Goal: Communication & Community: Answer question/provide support

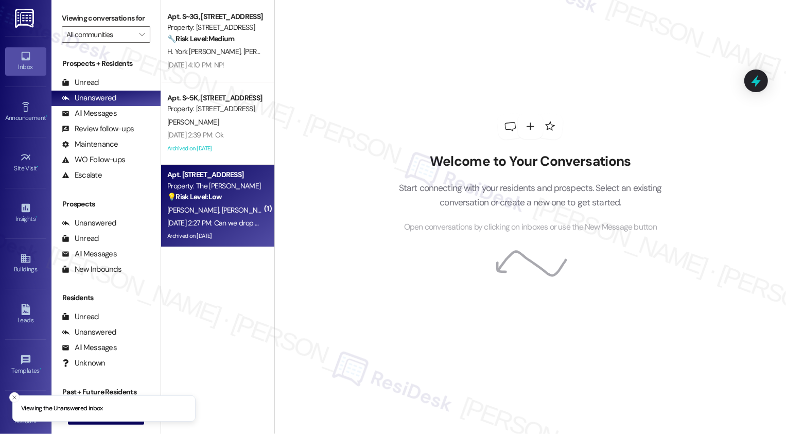
click at [218, 212] on div "[PERSON_NAME] [PERSON_NAME]" at bounding box center [214, 210] width 97 height 13
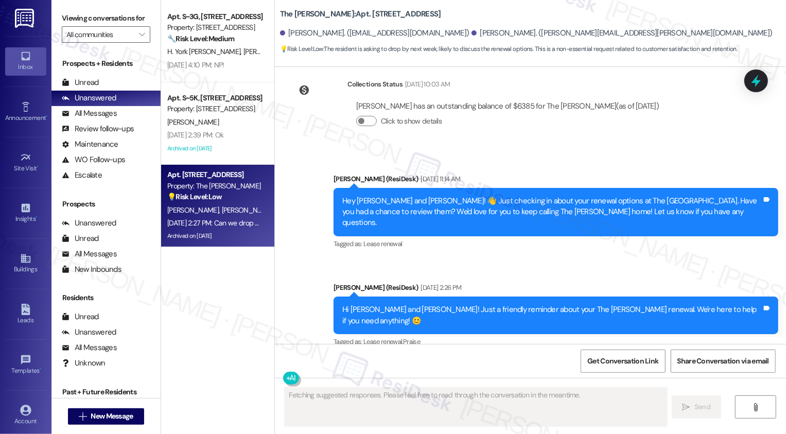
scroll to position [5187, 0]
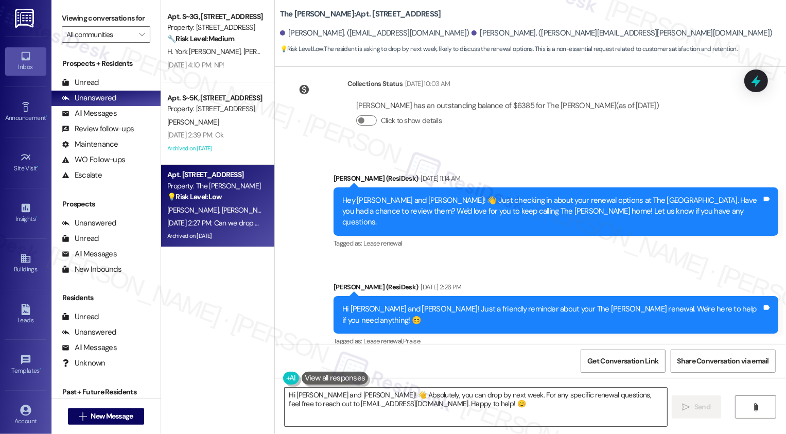
click at [337, 397] on textarea "Hi [PERSON_NAME] and [PERSON_NAME]! 👋 Absolutely, you can drop by next week. Fo…" at bounding box center [476, 406] width 382 height 39
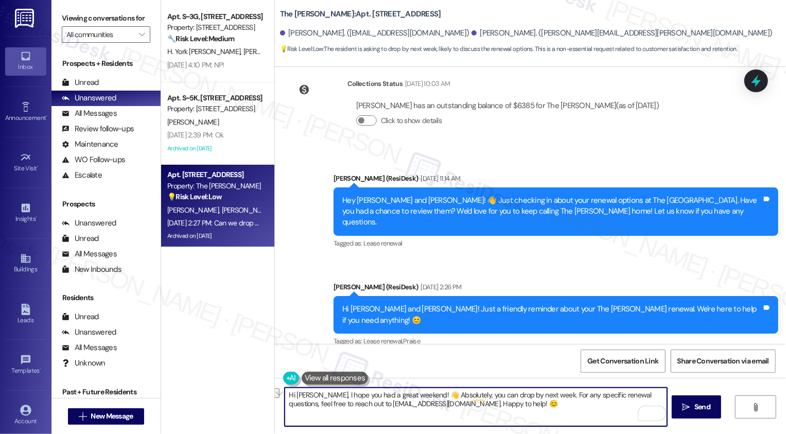
drag, startPoint x: 411, startPoint y: 393, endPoint x: 535, endPoint y: 398, distance: 123.6
click at [536, 396] on textarea "Hi [PERSON_NAME], I hope you had a great weekend! 👋 Absolutely, you can drop by…" at bounding box center [476, 406] width 382 height 39
click at [285, 405] on textarea "Hi [PERSON_NAME], I hope you had a great weekend! For any specific renewal ques…" at bounding box center [476, 406] width 382 height 39
click at [285, 404] on textarea "Hi [PERSON_NAME], I hope you had a great weekend! For any specific renewal ques…" at bounding box center [476, 406] width 382 height 39
drag, startPoint x: 402, startPoint y: 405, endPoint x: 556, endPoint y: 411, distance: 153.4
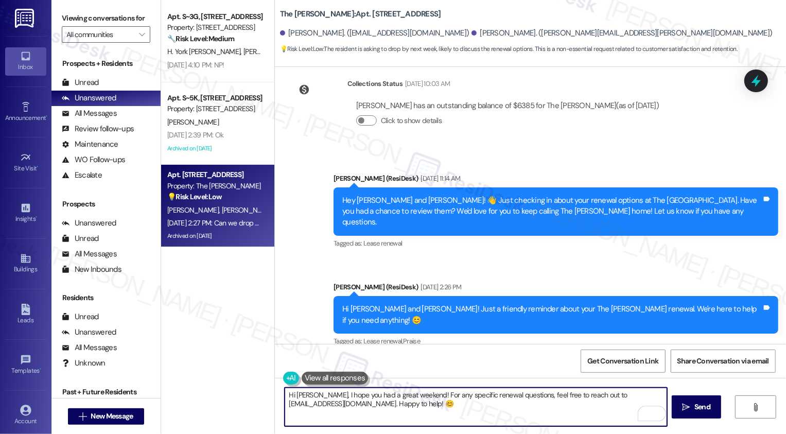
click at [556, 411] on textarea "Hi [PERSON_NAME], I hope you had a great weekend! For any specific renewal ques…" at bounding box center [476, 406] width 382 height 39
type textarea "Hi [PERSON_NAME], I hope you had a great weekend! For any specific renewal ques…"
click at [275, 401] on button "See rewrite suggestions" at bounding box center [275, 401] width 8 height 27
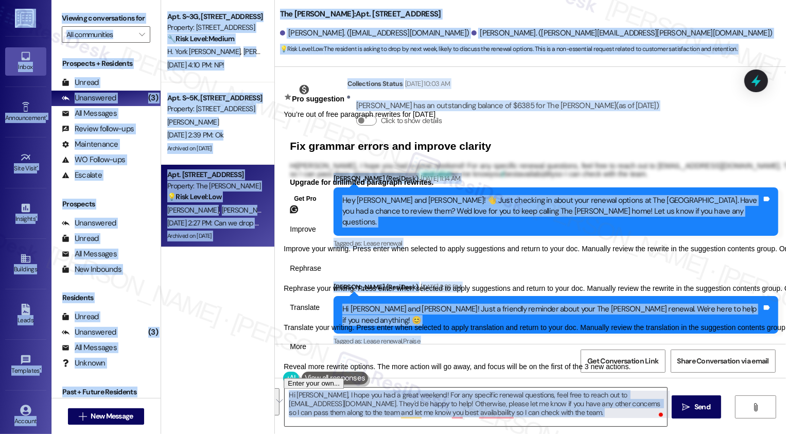
click at [298, 407] on textarea "Hi [PERSON_NAME], I hope you had a great weekend! For any specific renewal ques…" at bounding box center [476, 406] width 382 height 39
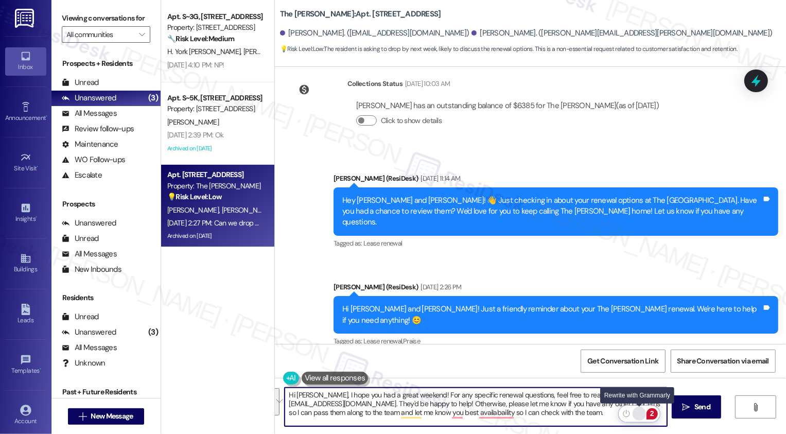
click at [637, 414] on div "Rewrite with Grammarly" at bounding box center [638, 413] width 11 height 12
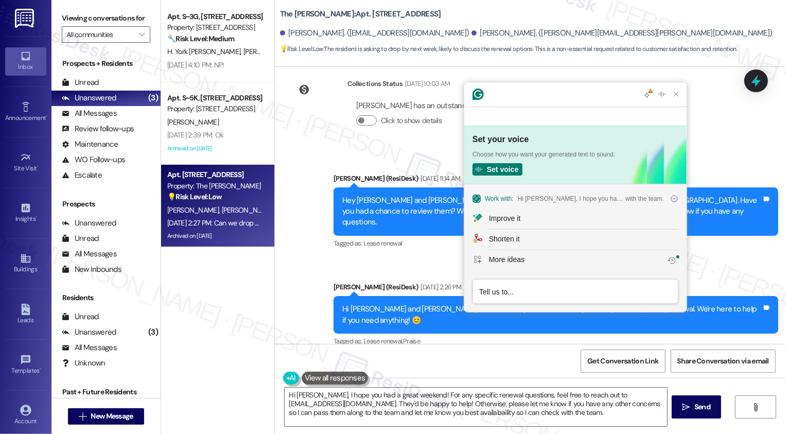
scroll to position [0, 0]
click at [518, 218] on div "Improve it" at bounding box center [504, 218] width 31 height 11
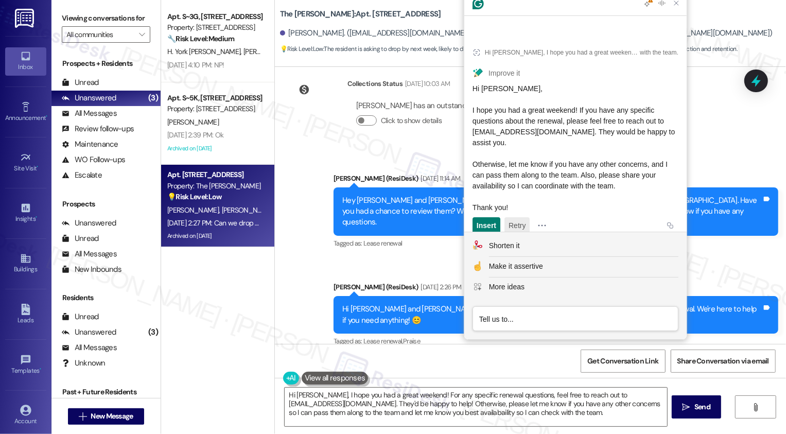
click at [512, 217] on button "Retry" at bounding box center [516, 225] width 25 height 16
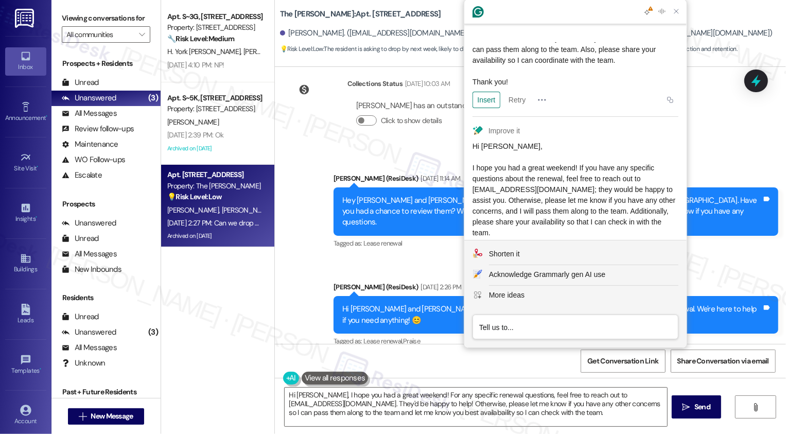
scroll to position [175, 0]
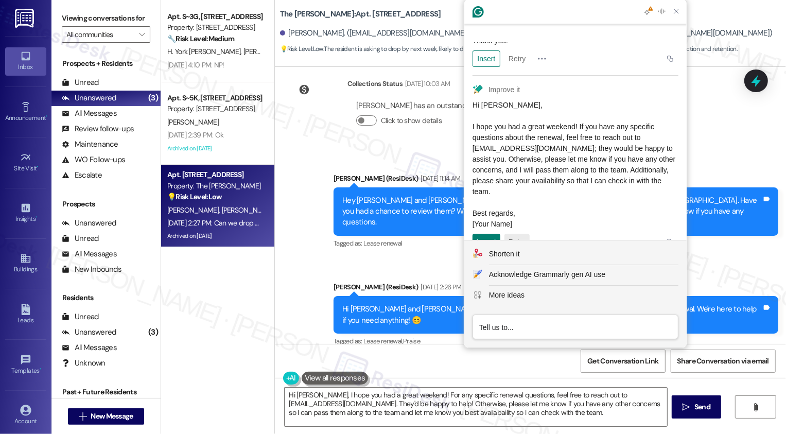
click at [513, 234] on button "Retry" at bounding box center [516, 242] width 25 height 16
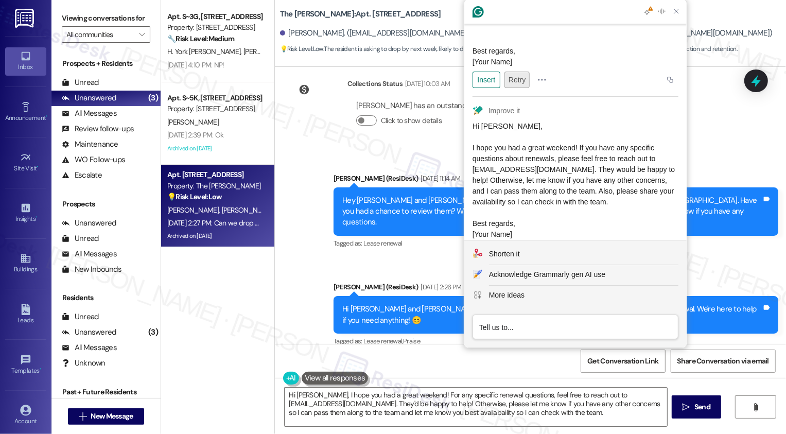
scroll to position [358, 0]
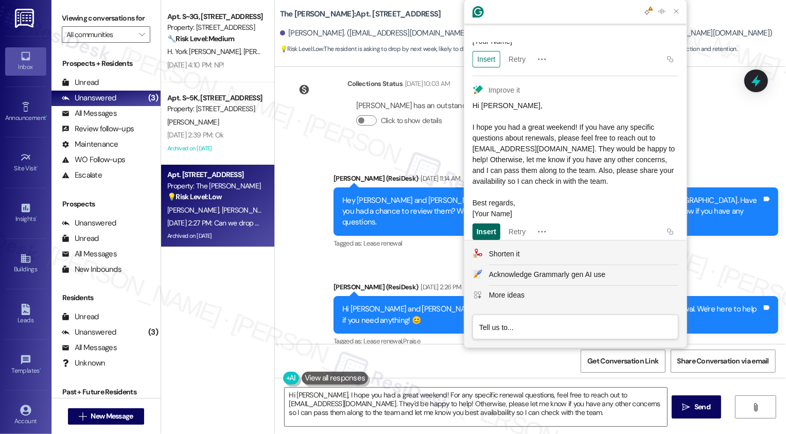
click at [487, 227] on div "Insert" at bounding box center [486, 231] width 20 height 16
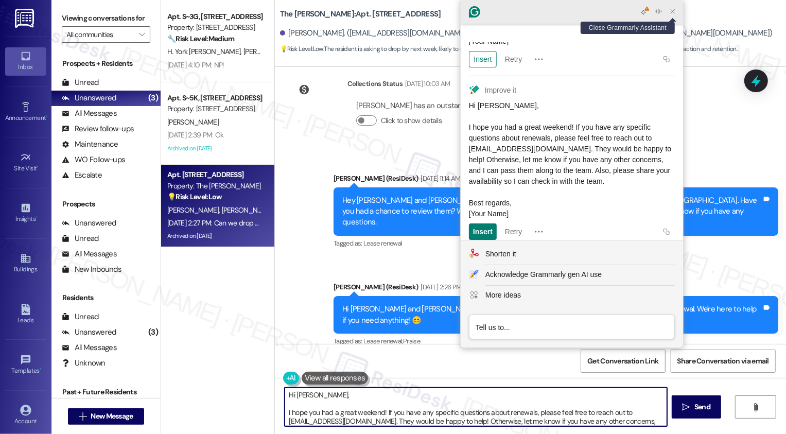
click at [671, 13] on icon "Close Grammarly Assistant" at bounding box center [672, 11] width 8 height 8
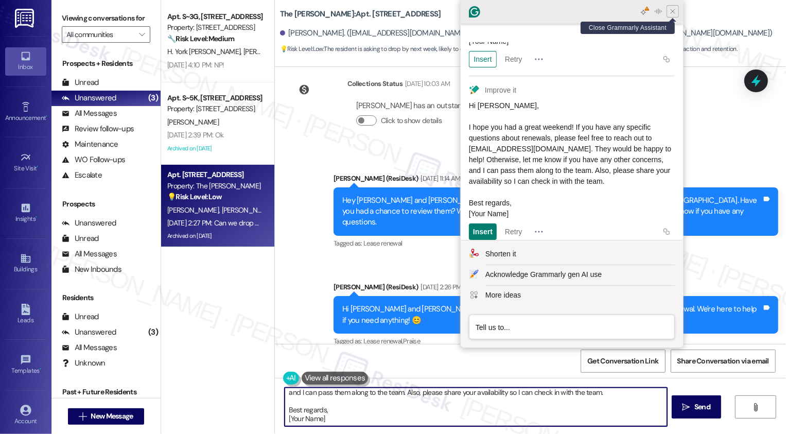
scroll to position [38, 0]
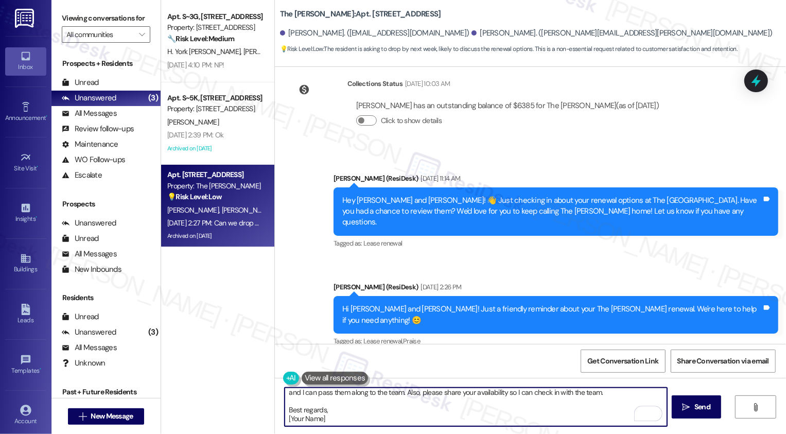
drag, startPoint x: 281, startPoint y: 401, endPoint x: 394, endPoint y: 434, distance: 117.4
click at [393, 433] on div "Hi [PERSON_NAME], I hope you had a great weekend! If you have any specific ques…" at bounding box center [530, 416] width 511 height 77
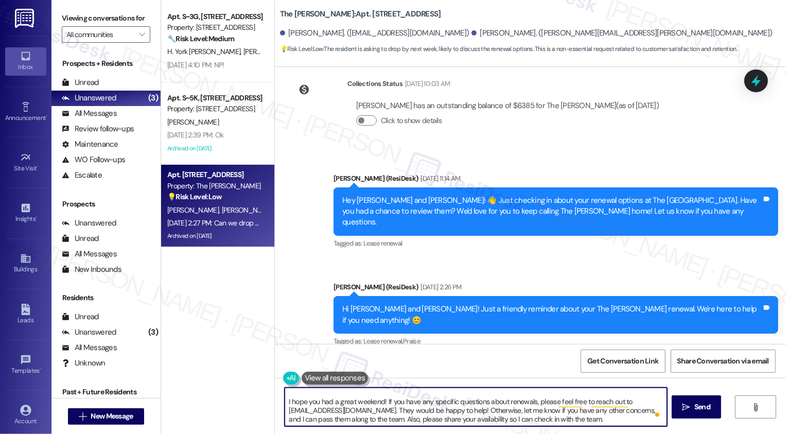
scroll to position [0, 0]
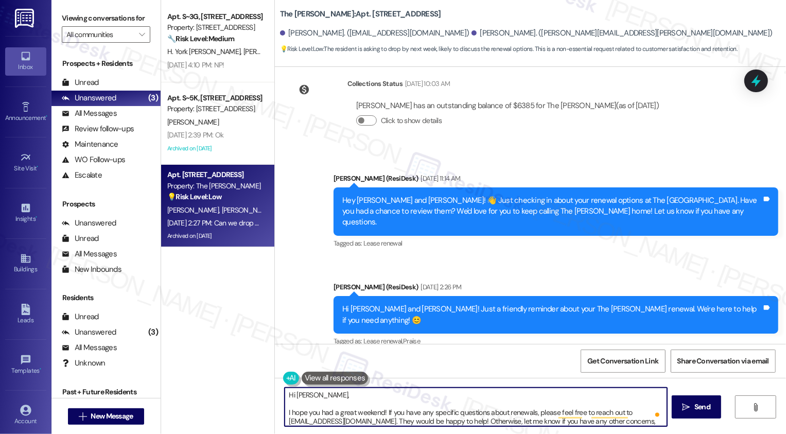
click at [285, 412] on textarea "Hi [PERSON_NAME], I hope you had a great weekend! If you have any specific ques…" at bounding box center [476, 406] width 382 height 39
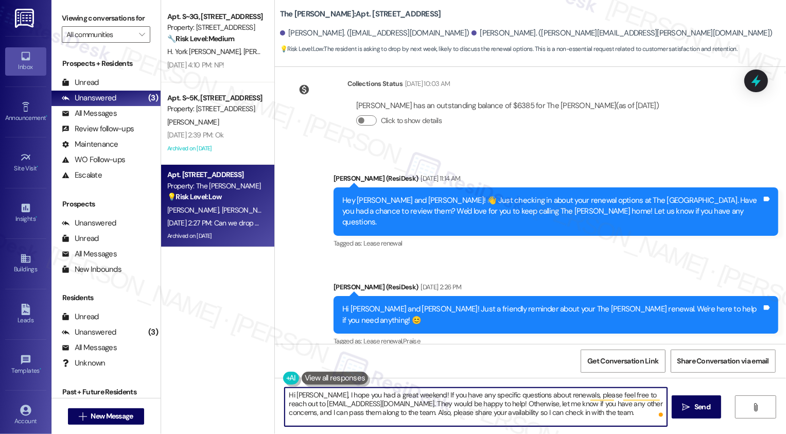
click at [513, 410] on textarea "Hi [PERSON_NAME], I hope you had a great weekend! If you have any specific ques…" at bounding box center [476, 406] width 382 height 39
type textarea "Hi [PERSON_NAME], I hope you had a great weekend! If you have any specific ques…"
click at [681, 412] on span " Send" at bounding box center [696, 406] width 32 height 11
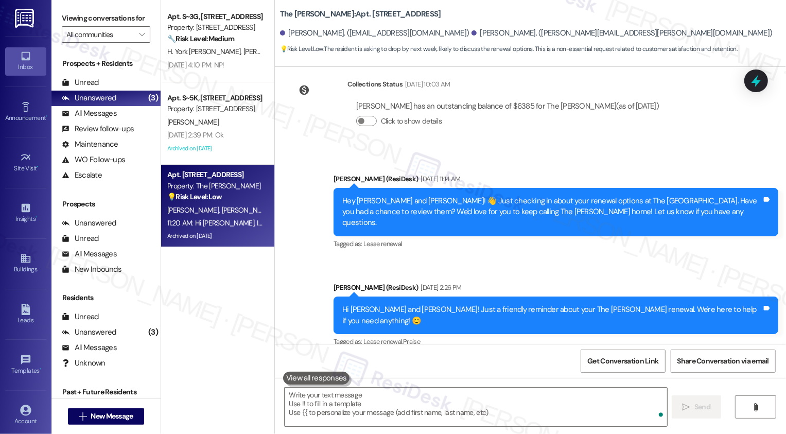
scroll to position [5281, 0]
